Goal: Check status: Check status

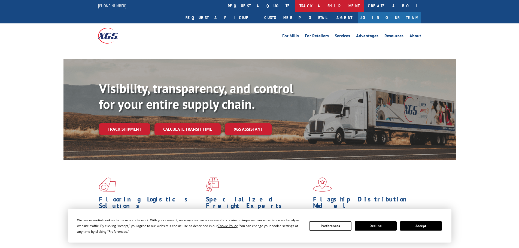
click at [296, 4] on link "track a shipment" at bounding box center [330, 6] width 68 height 12
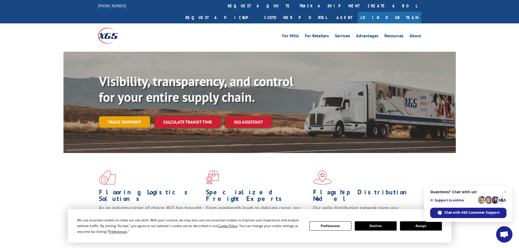
click at [117, 116] on link "Track shipment" at bounding box center [124, 121] width 51 height 11
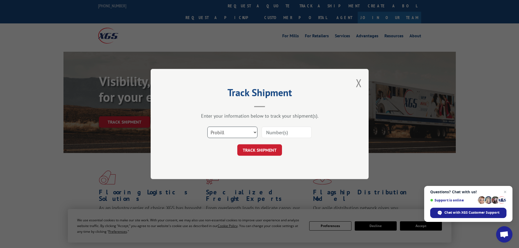
click at [250, 134] on select "Select category... Probill BOL PO" at bounding box center [233, 132] width 50 height 11
select select "bol"
click at [208, 127] on select "Select category... Probill BOL PO" at bounding box center [233, 132] width 50 height 11
click at [276, 134] on input at bounding box center [287, 132] width 50 height 11
paste input "7052464"
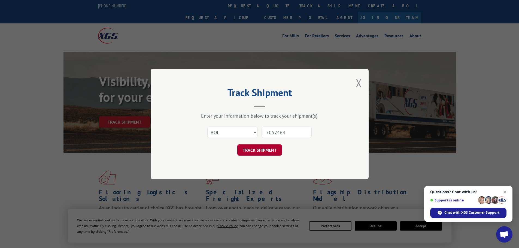
type input "7052464"
click at [259, 152] on button "TRACK SHIPMENT" at bounding box center [260, 150] width 45 height 11
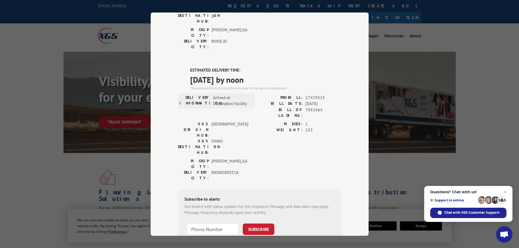
scroll to position [110, 0]
